Goal: Transaction & Acquisition: Purchase product/service

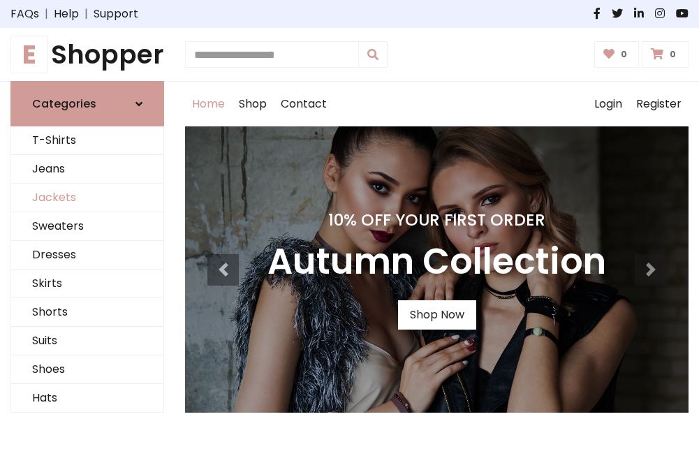
click at [87, 198] on link "Jackets" at bounding box center [87, 198] width 152 height 29
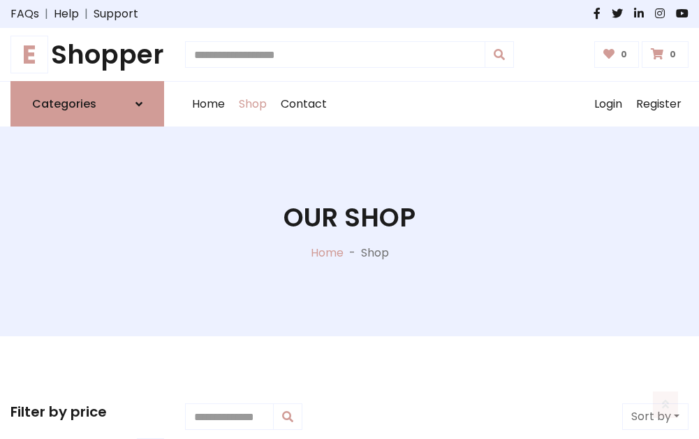
scroll to position [632, 0]
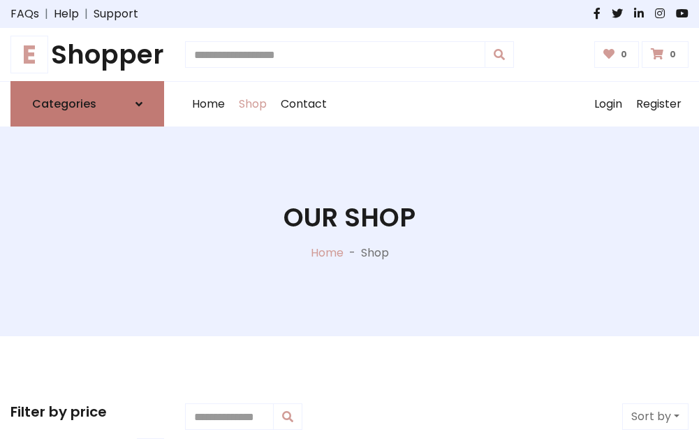
click at [87, 104] on h6 "Categories" at bounding box center [64, 103] width 64 height 13
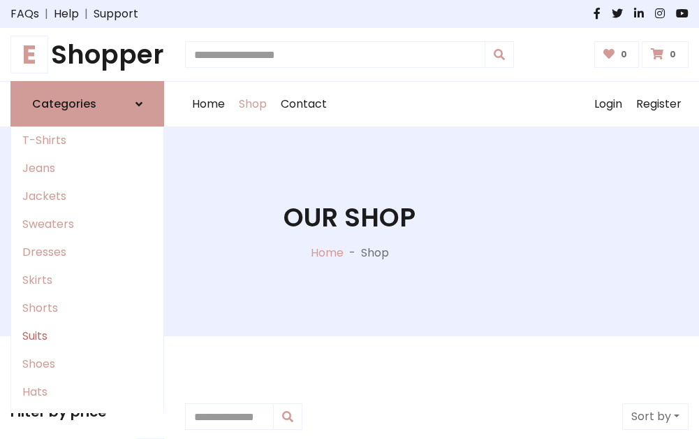
click at [87, 336] on link "Suits" at bounding box center [87, 336] width 152 height 28
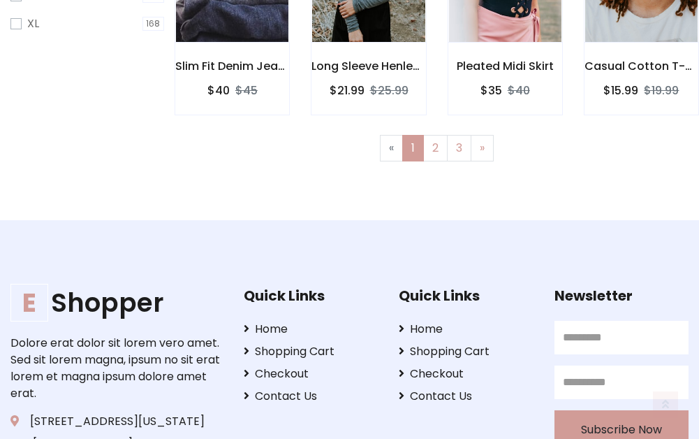
scroll to position [1010, 0]
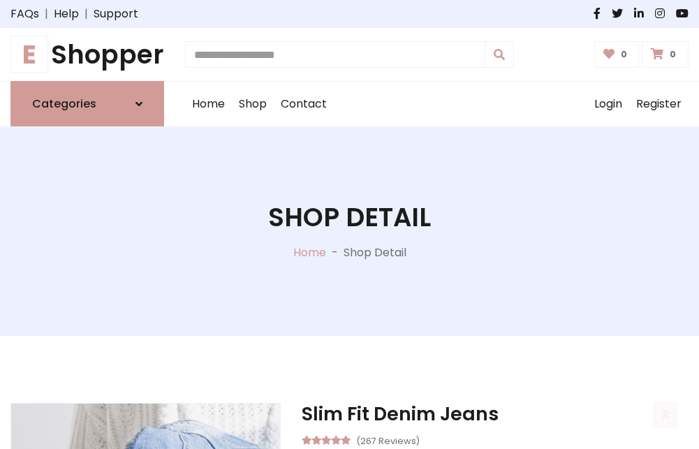
scroll to position [1306, 0]
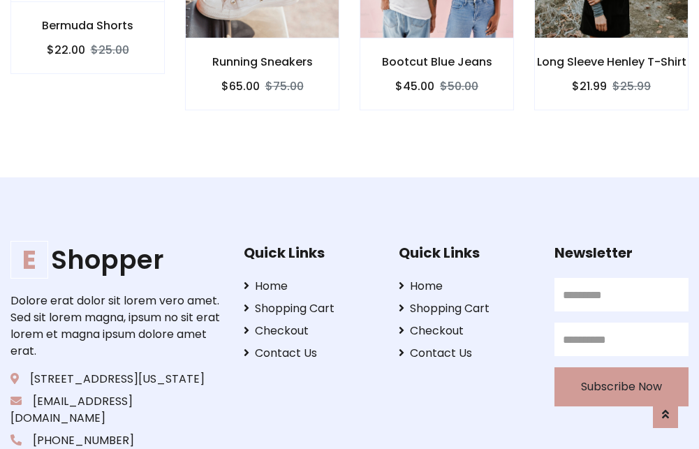
scroll to position [1304, 0]
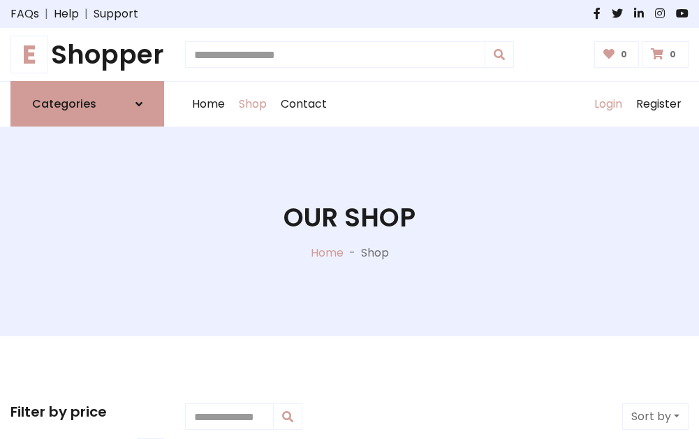
click at [608, 104] on link "Login" at bounding box center [609, 104] width 42 height 45
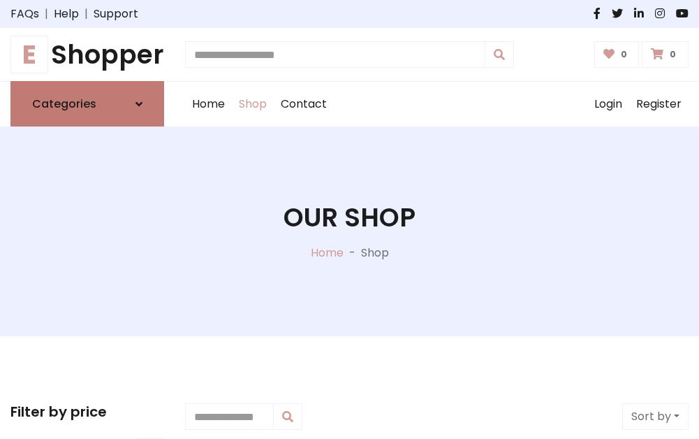
click at [139, 104] on icon at bounding box center [139, 104] width 7 height 11
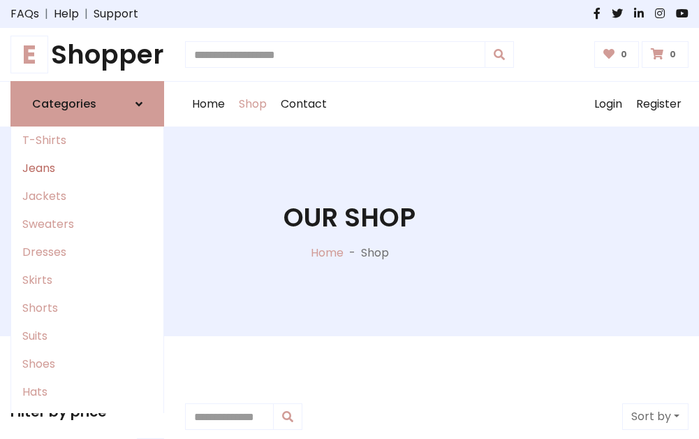
click at [87, 168] on link "Jeans" at bounding box center [87, 168] width 152 height 28
